Goal: Check status: Check status

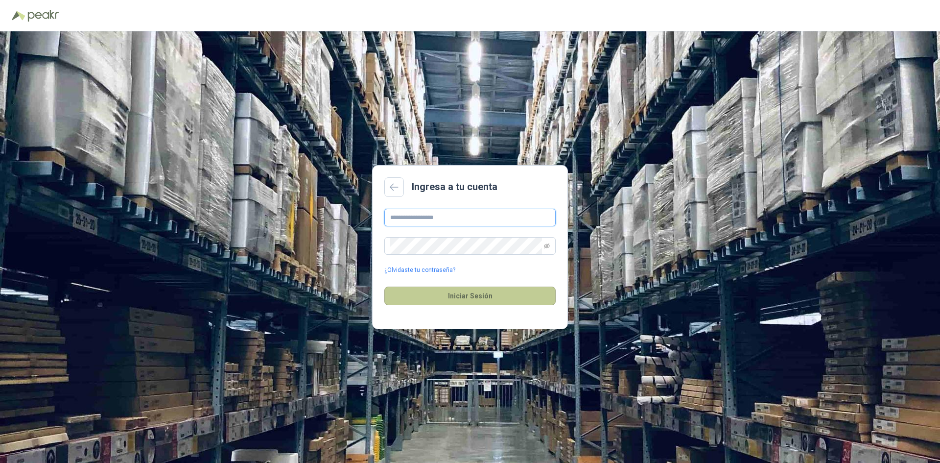
type input "**********"
click at [514, 289] on button "Iniciar Sesión" at bounding box center [469, 295] width 171 height 19
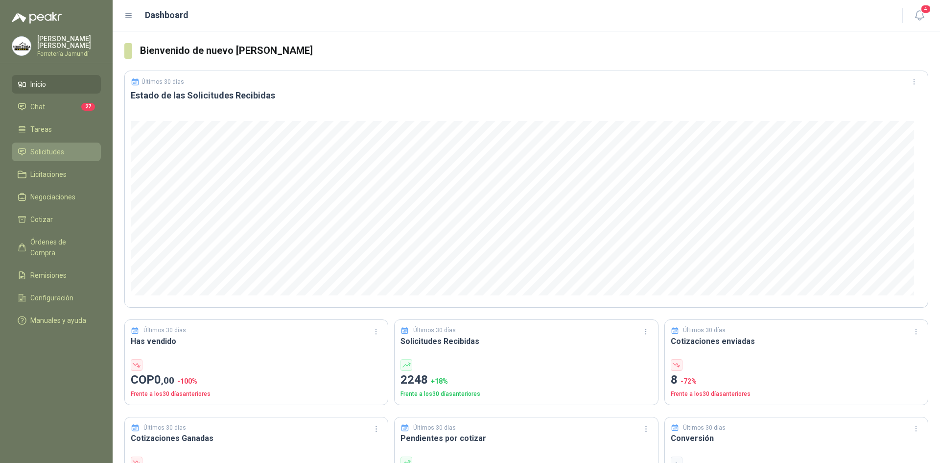
click at [60, 146] on span "Solicitudes" at bounding box center [47, 151] width 34 height 11
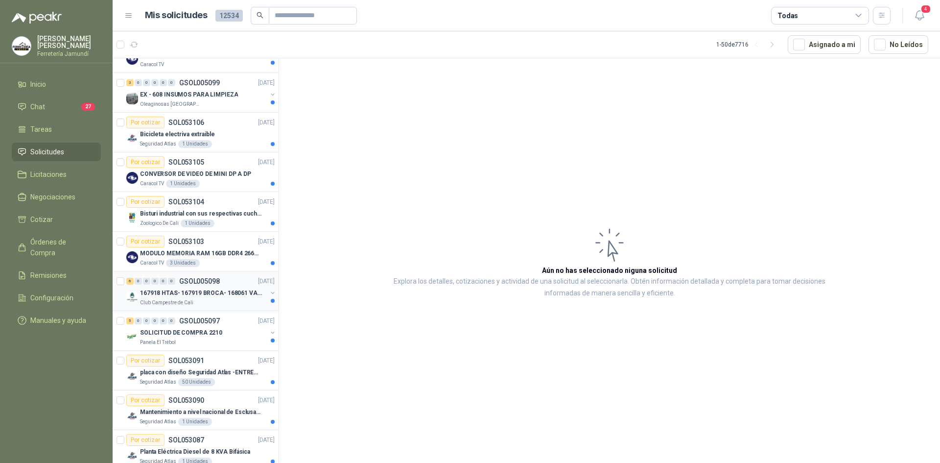
scroll to position [245, 0]
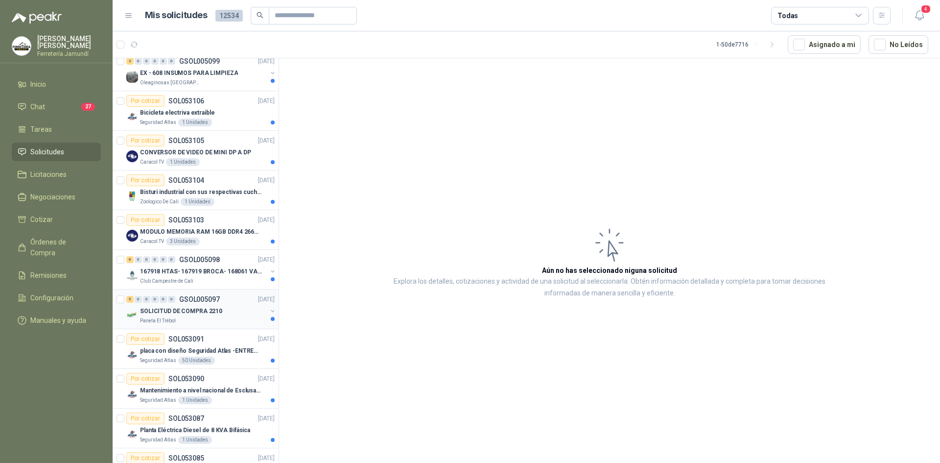
click at [220, 309] on div "SOLICITUD DE COMPRA 2210" at bounding box center [203, 311] width 127 height 12
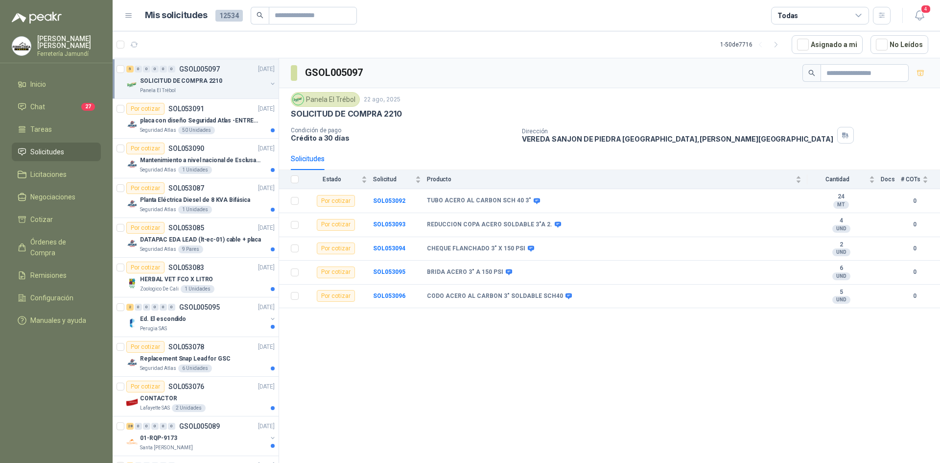
scroll to position [490, 0]
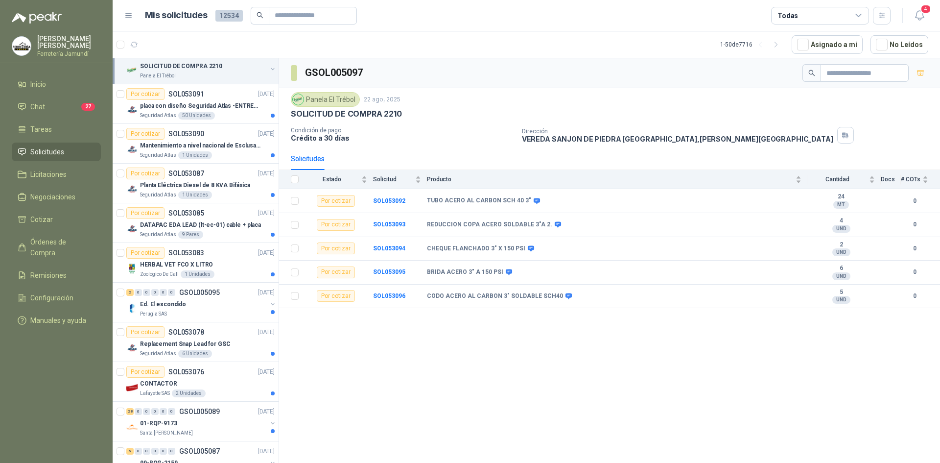
click at [220, 309] on div "Ed. El escondido" at bounding box center [203, 304] width 127 height 12
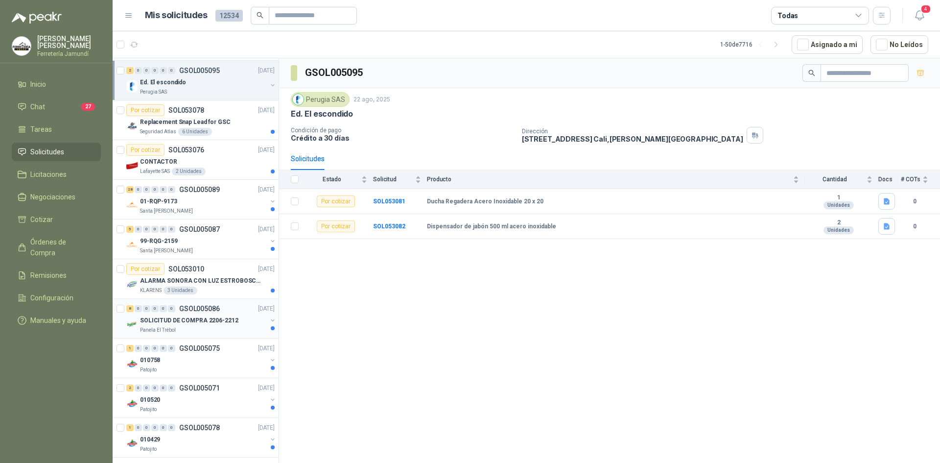
scroll to position [735, 0]
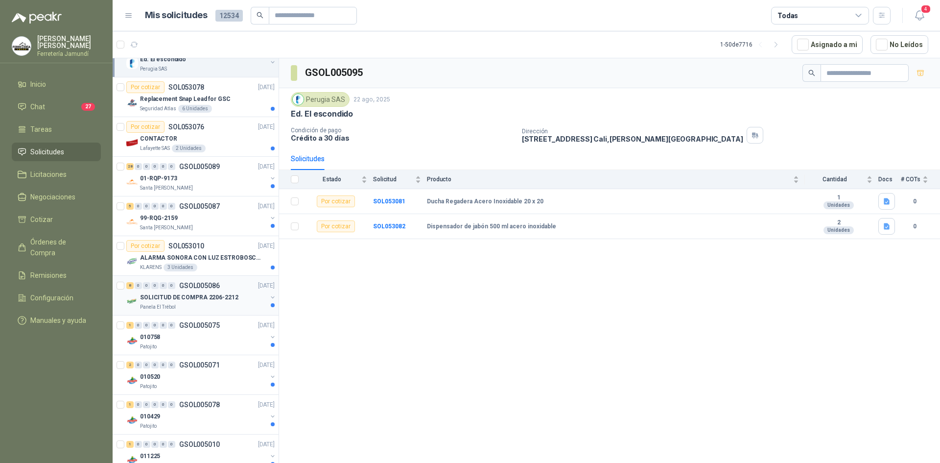
click at [213, 305] on div "Panela El Trébol" at bounding box center [203, 307] width 127 height 8
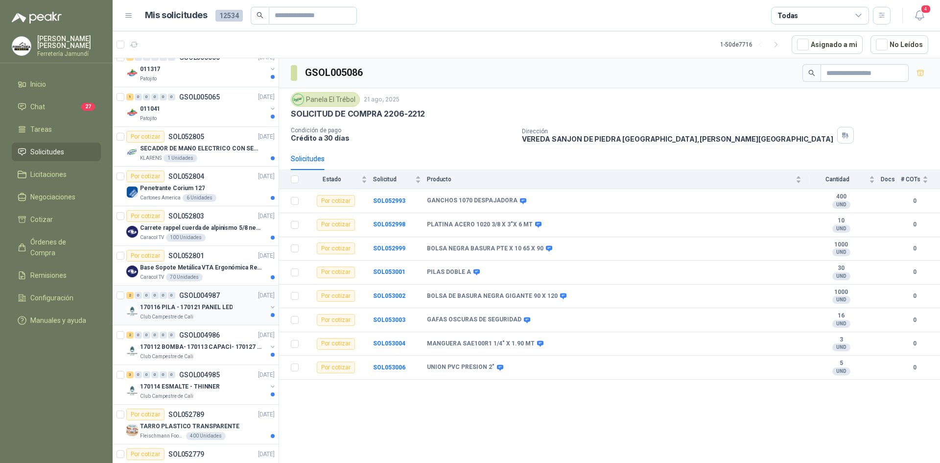
scroll to position [1597, 0]
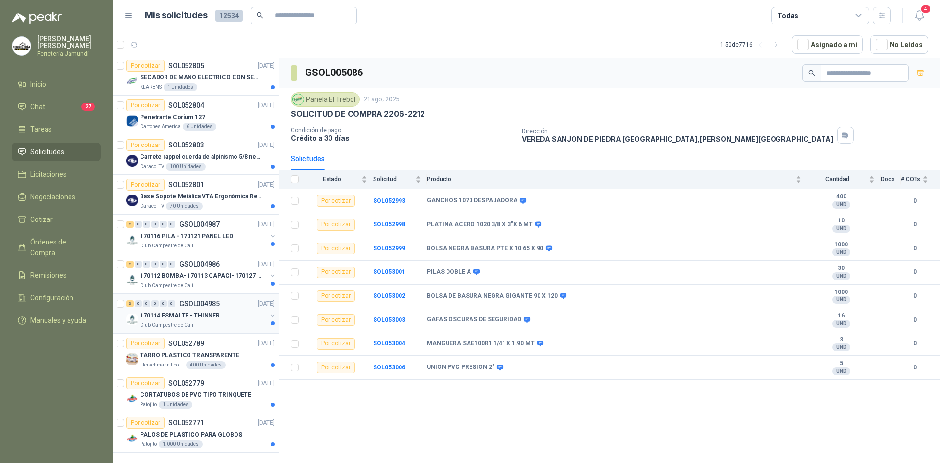
click at [210, 321] on div "Club Campestre de Cali" at bounding box center [203, 325] width 127 height 8
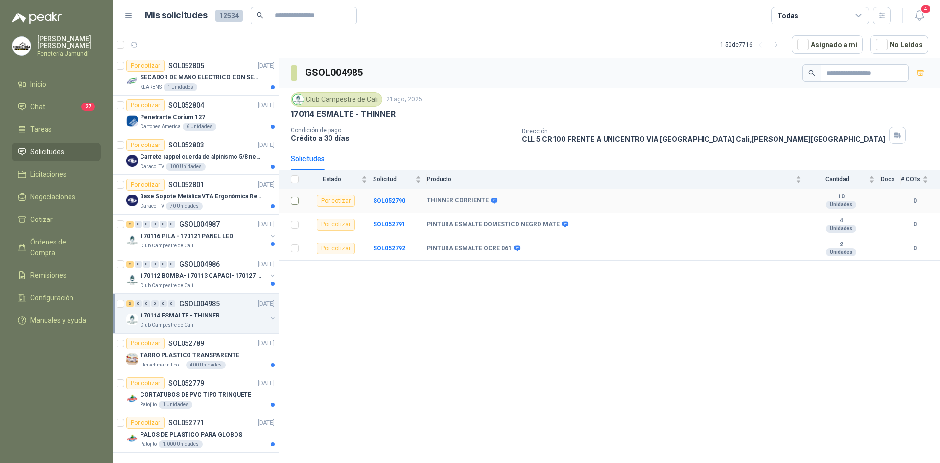
click at [300, 205] on td at bounding box center [291, 201] width 25 height 24
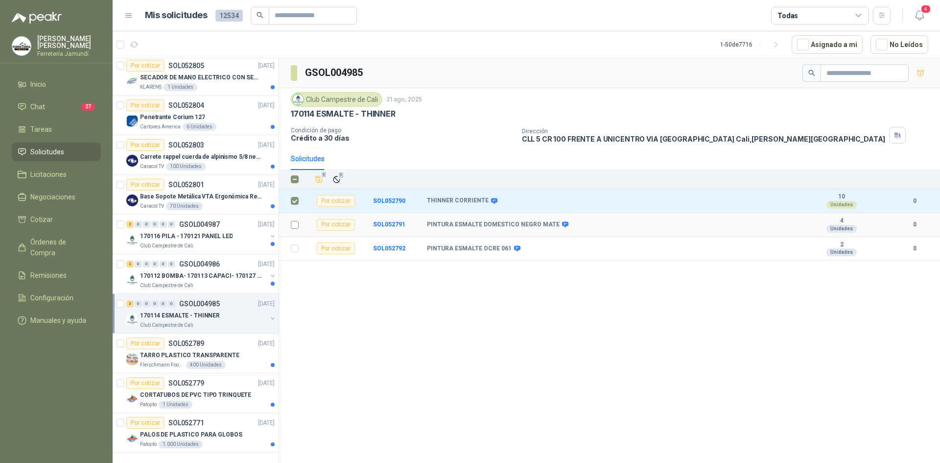
click at [292, 220] on label at bounding box center [295, 224] width 8 height 11
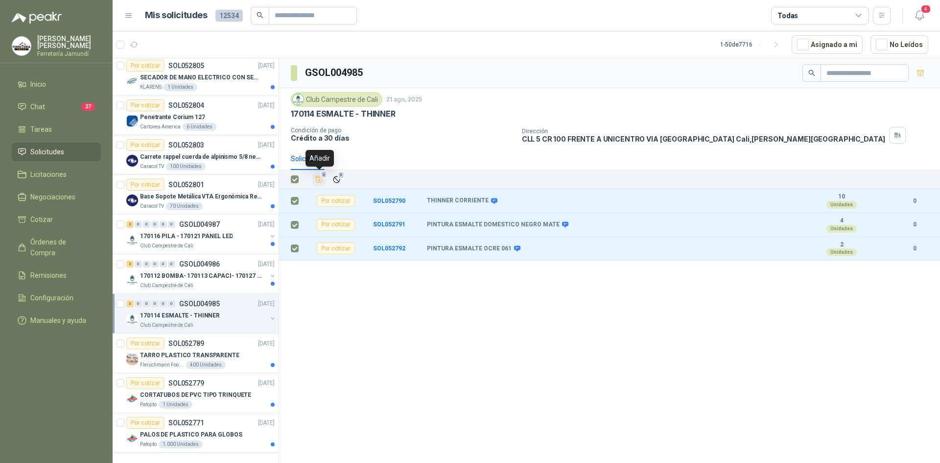
click at [320, 179] on icon "Añadir" at bounding box center [319, 179] width 9 height 9
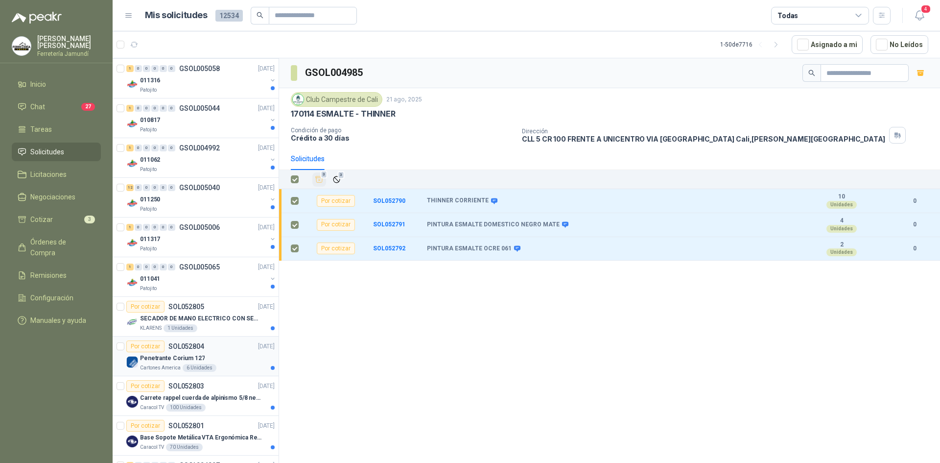
scroll to position [1303, 0]
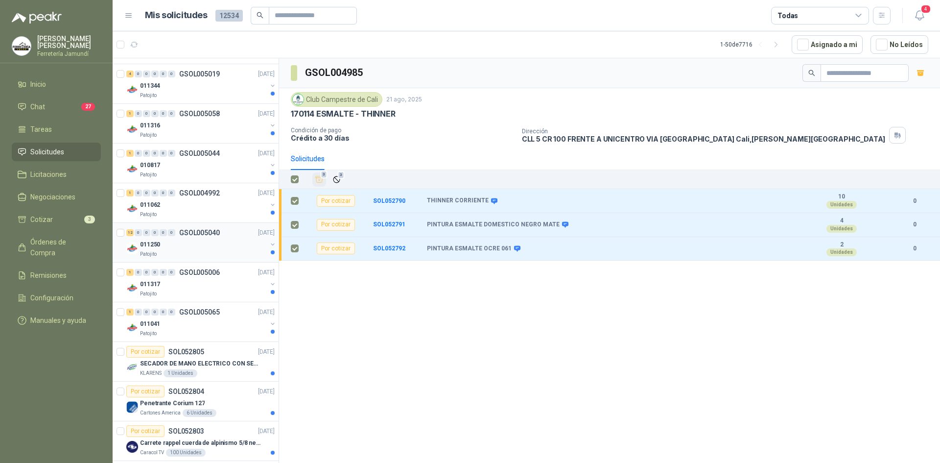
click at [177, 254] on div "Patojito" at bounding box center [203, 254] width 127 height 8
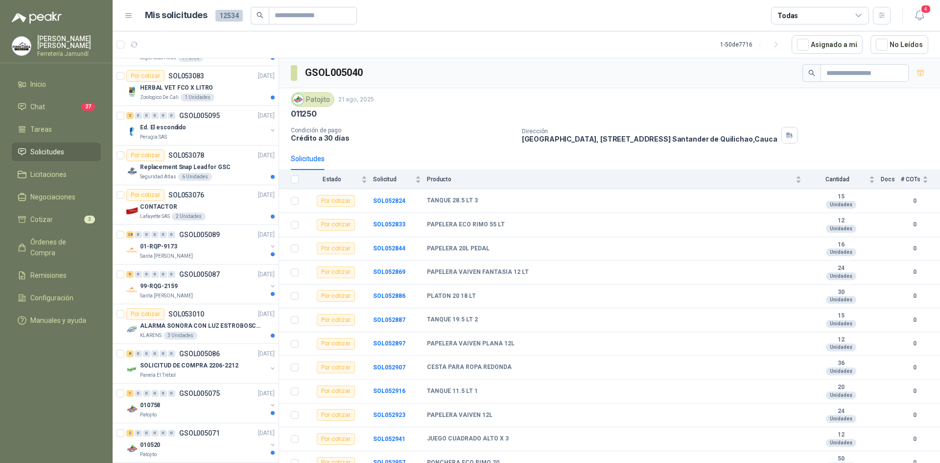
scroll to position [618, 0]
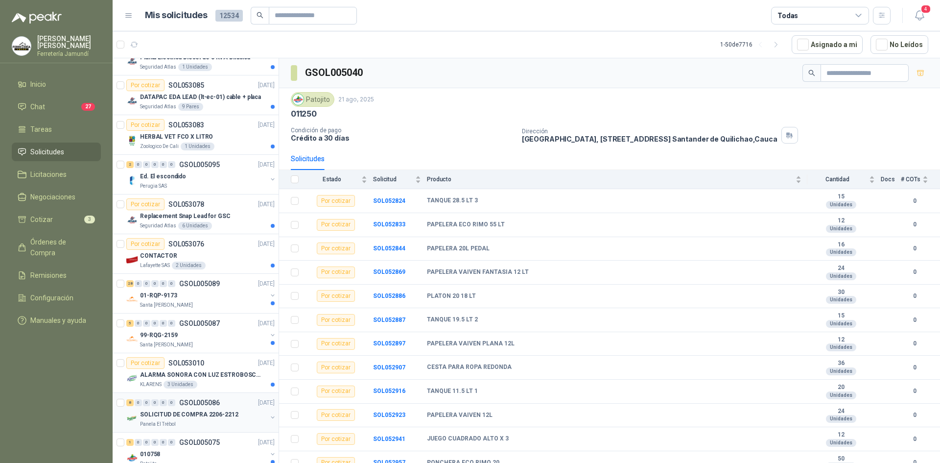
click at [184, 409] on div "SOLICITUD DE COMPRA 2206-2212" at bounding box center [203, 414] width 127 height 12
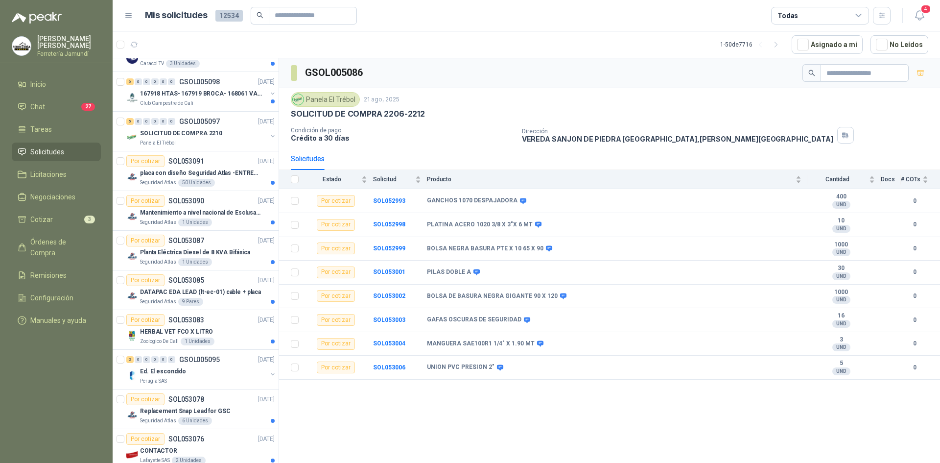
scroll to position [422, 0]
click at [196, 373] on div "Ed. El escondido" at bounding box center [203, 372] width 127 height 12
